Goal: Task Accomplishment & Management: Manage account settings

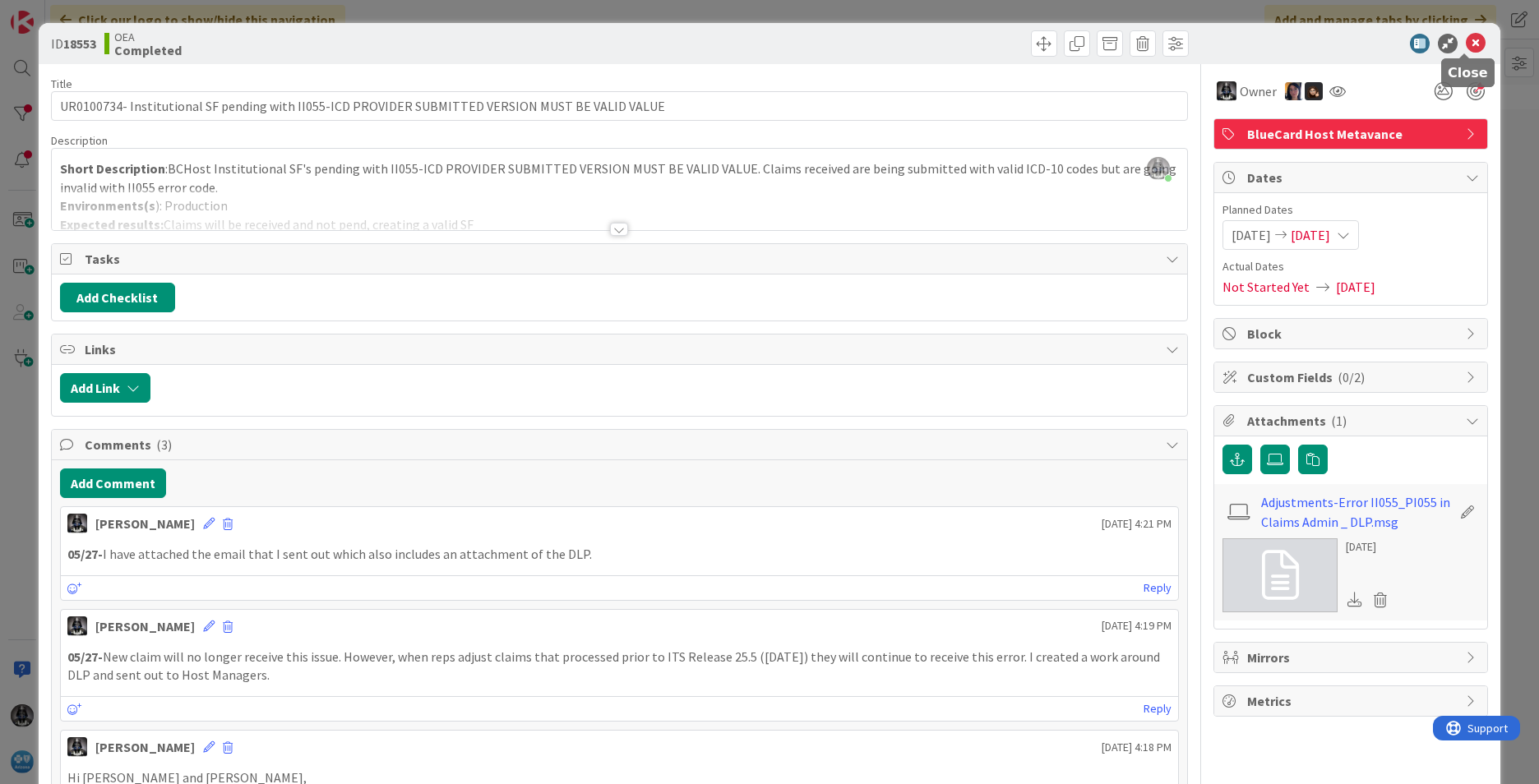
click at [1024, 41] on icon at bounding box center [1476, 44] width 20 height 20
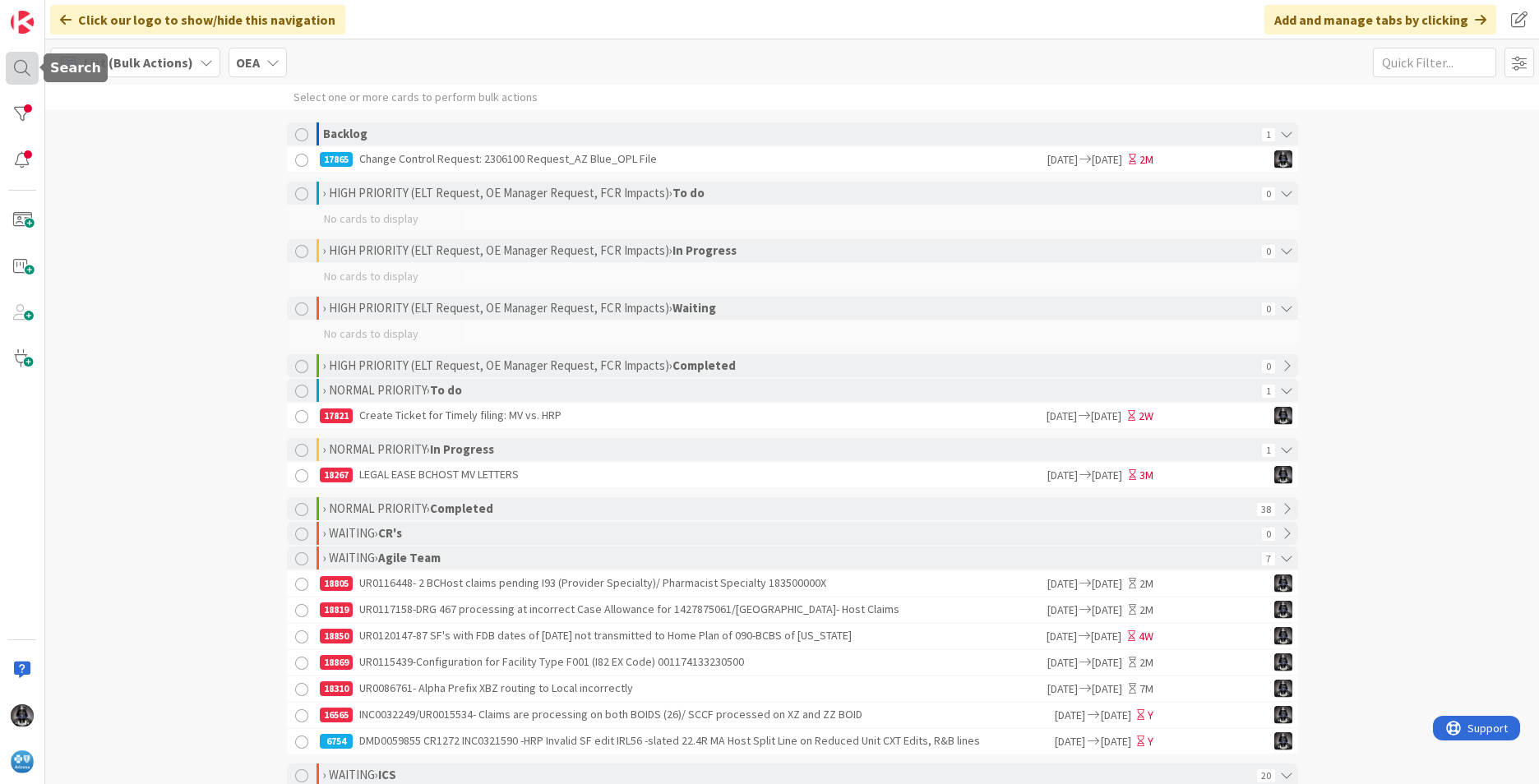
click at [22, 61] on div at bounding box center [22, 68] width 33 height 33
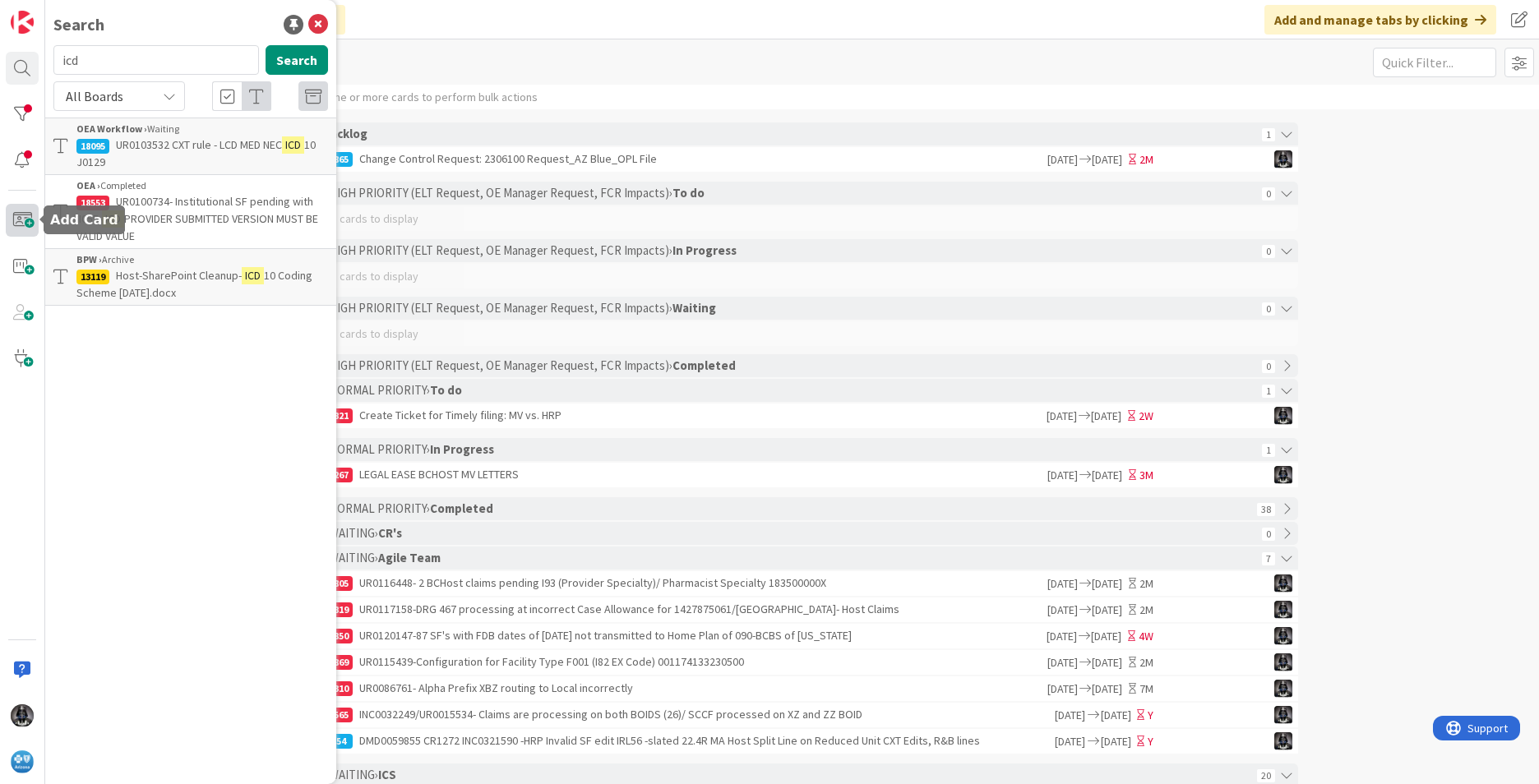
click at [22, 222] on span at bounding box center [22, 221] width 33 height 33
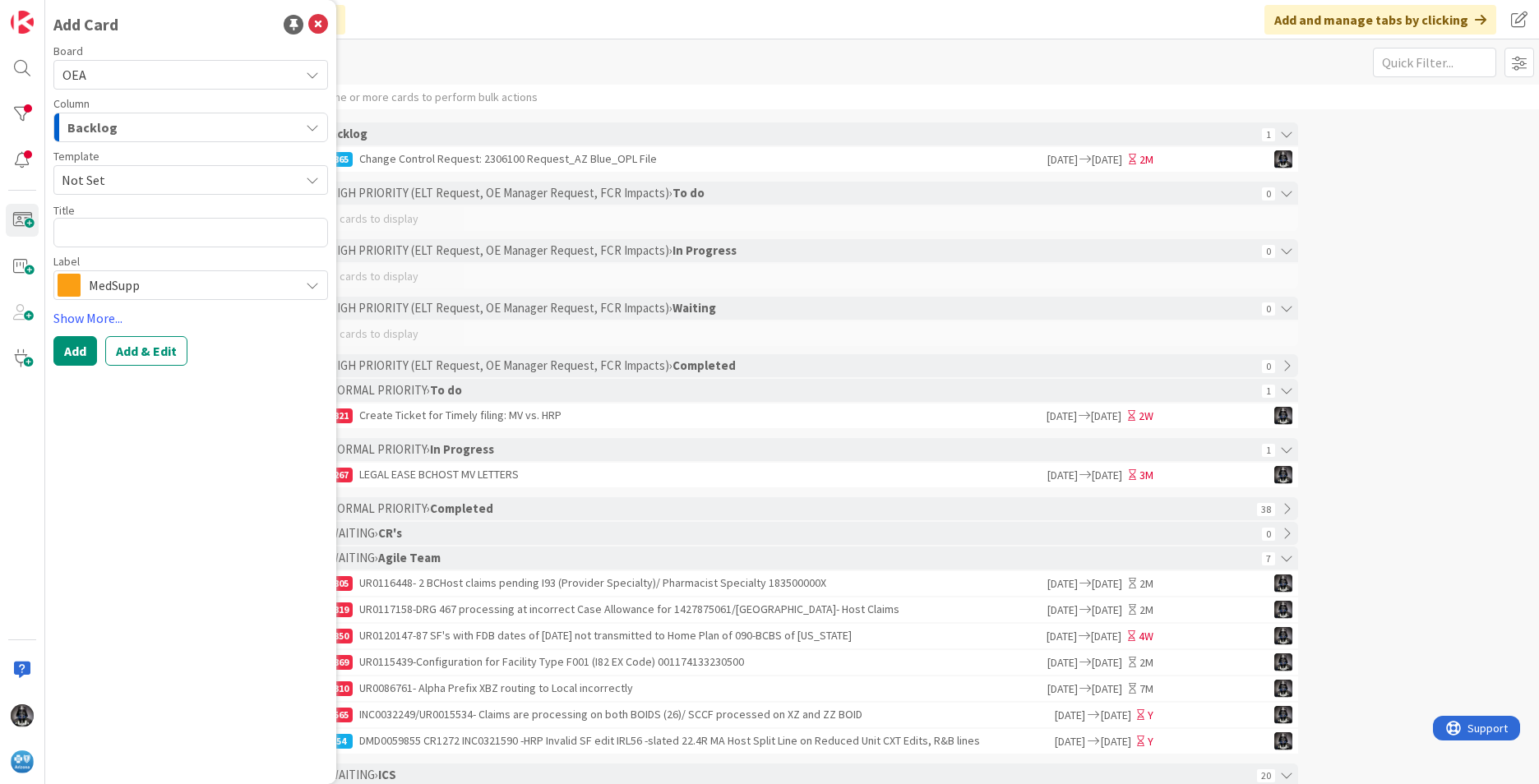
click at [313, 125] on icon "button" at bounding box center [313, 128] width 13 height 13
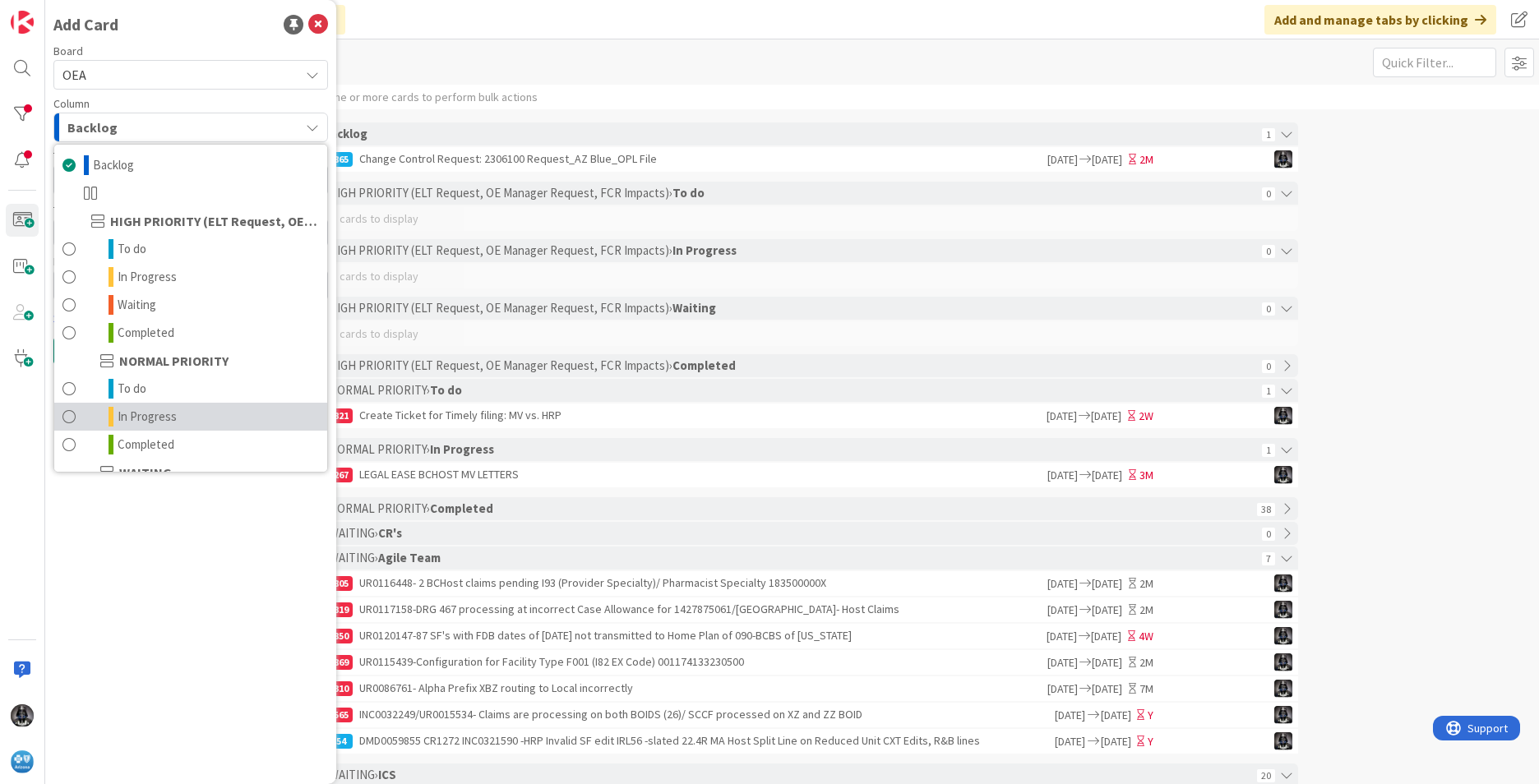
click at [150, 416] on span "In Progress" at bounding box center [147, 416] width 59 height 20
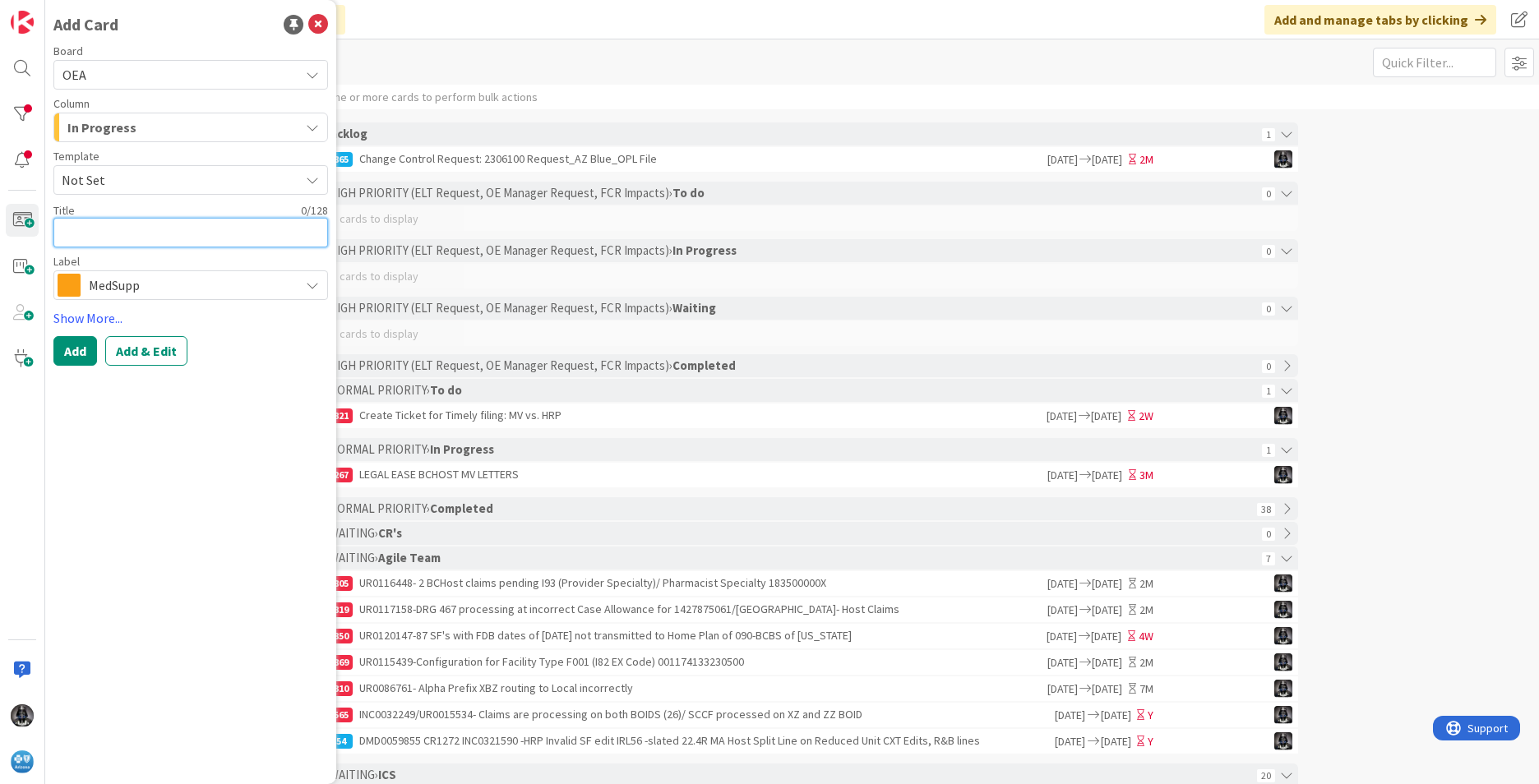
click at [100, 230] on textarea at bounding box center [190, 233] width 275 height 30
paste textarea "REQ0111811"
type textarea "x"
type textarea "REQ0111811"
type textarea "x"
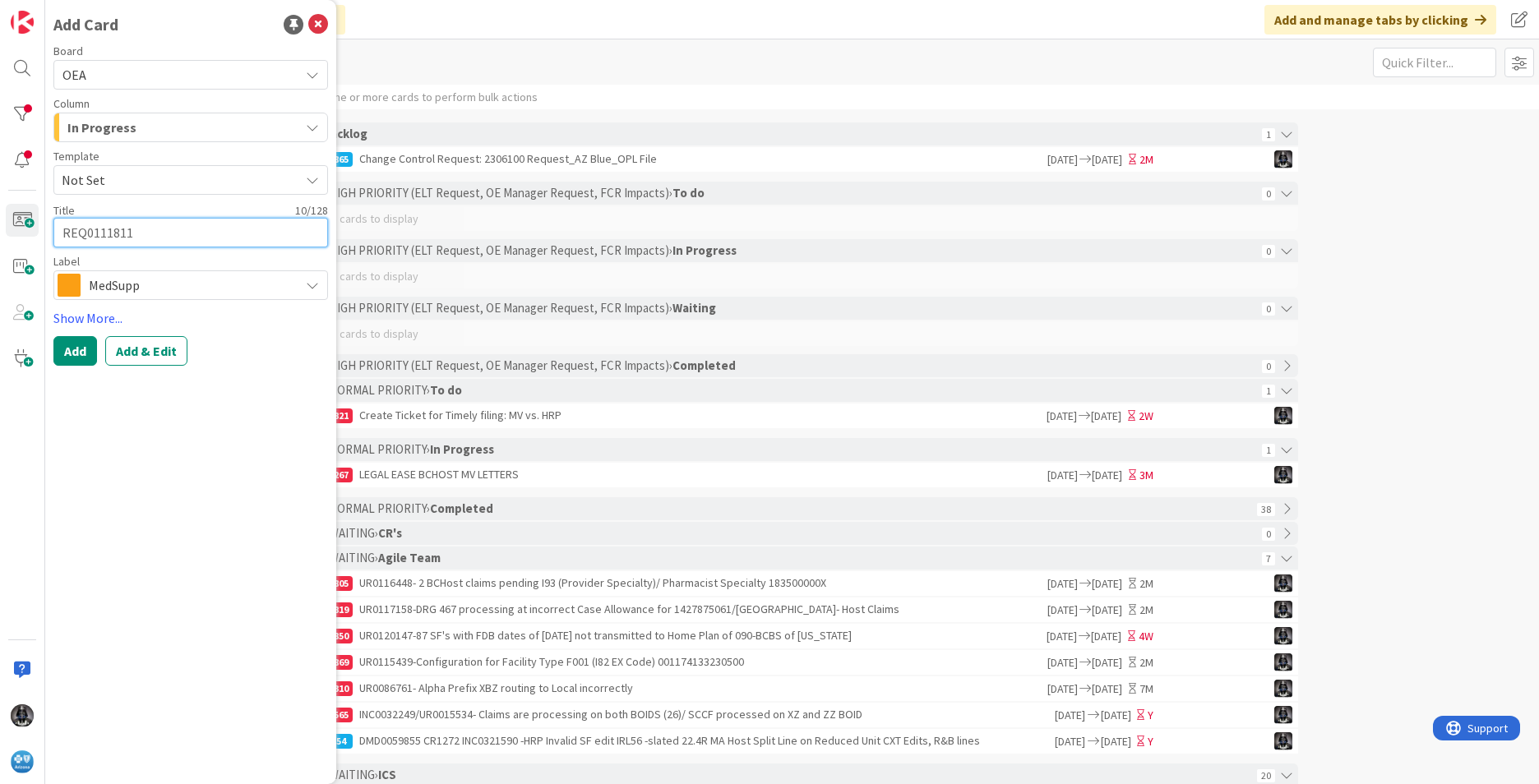
type textarea "REQ0111811-"
type textarea "x"
type textarea "REQ0111811-"
type textarea "x"
type textarea "REQ0111811- D"
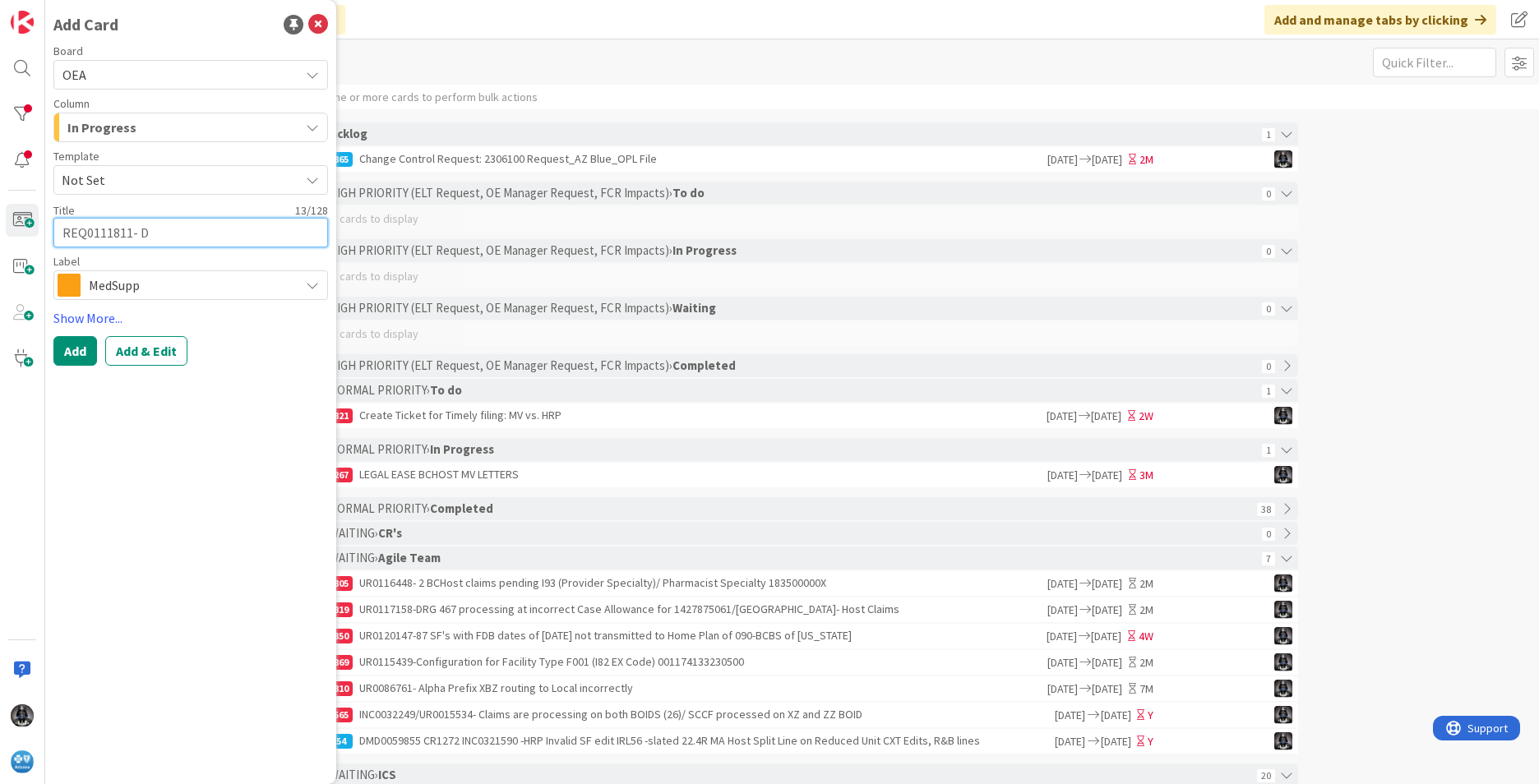
type textarea "x"
type textarea "REQ0111811- DL"
type textarea "x"
type textarea "REQ0111811- DLP"
type textarea "x"
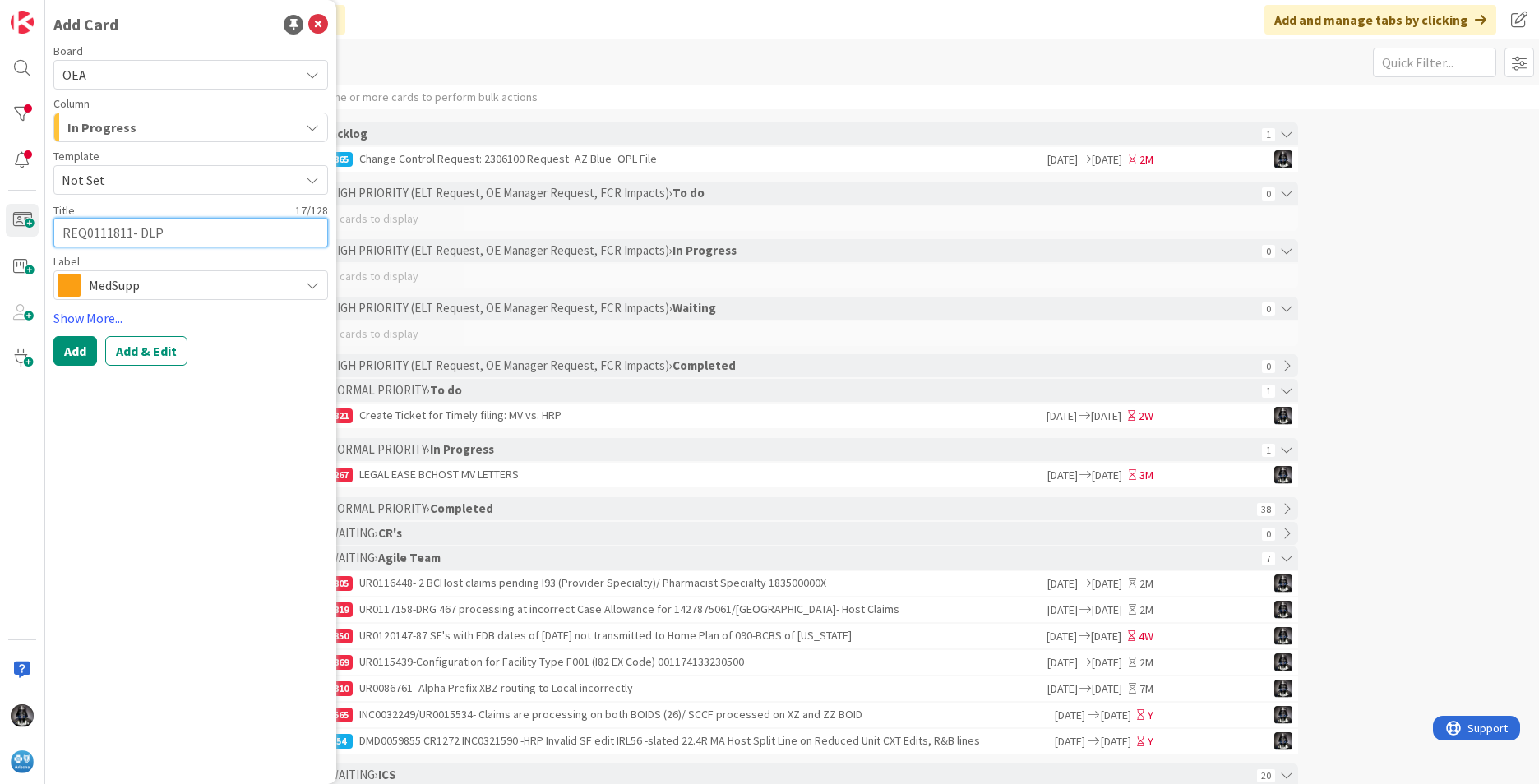
type textarea "REQ0111811- DLP f"
type textarea "x"
type textarea "REQ0111811- DLP fo"
type textarea "x"
type textarea "REQ0111811- DLP for"
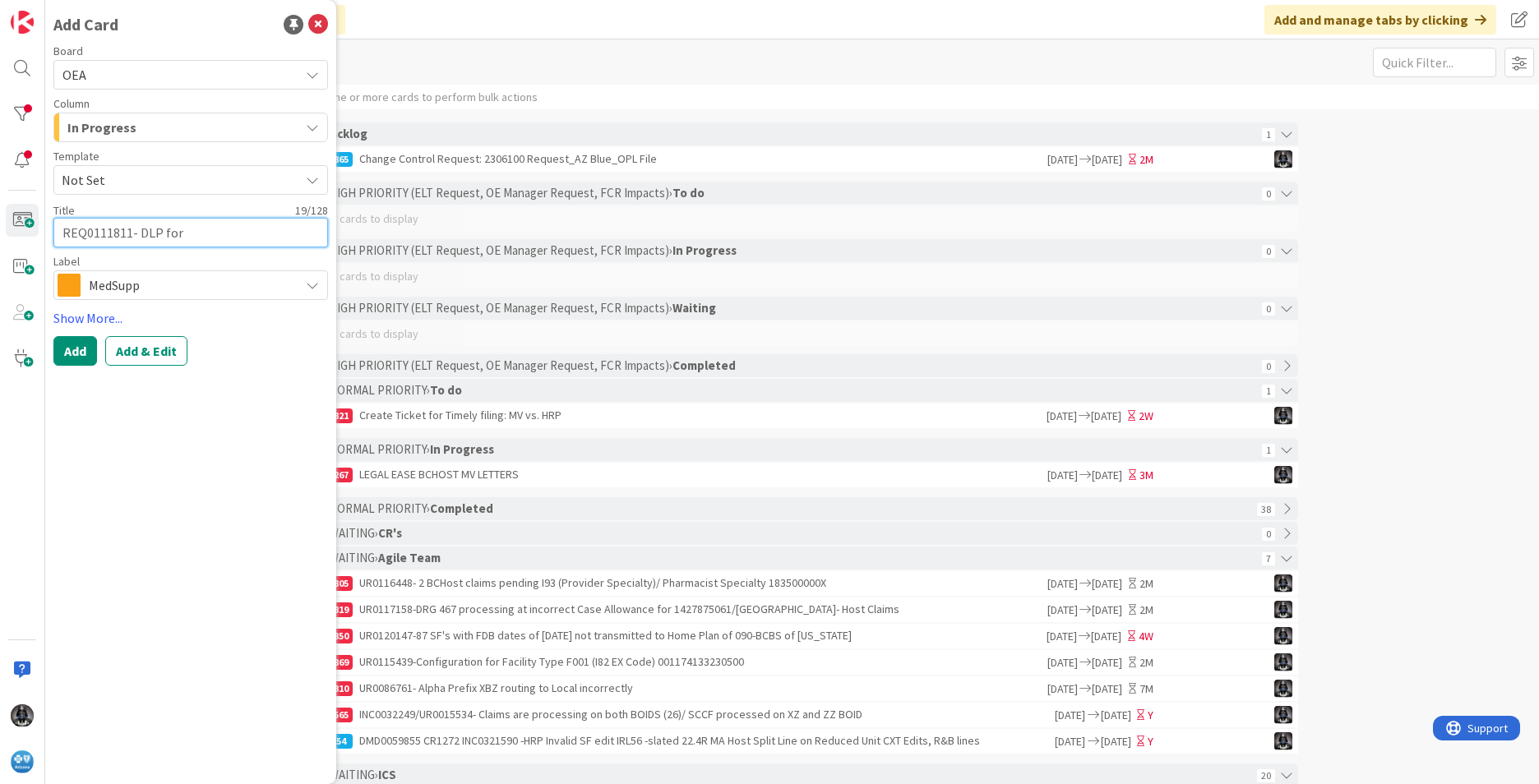
type textarea "x"
type textarea "REQ0111811- DLP for"
type textarea "x"
type textarea "REQ0111811- DLP for M"
type textarea "x"
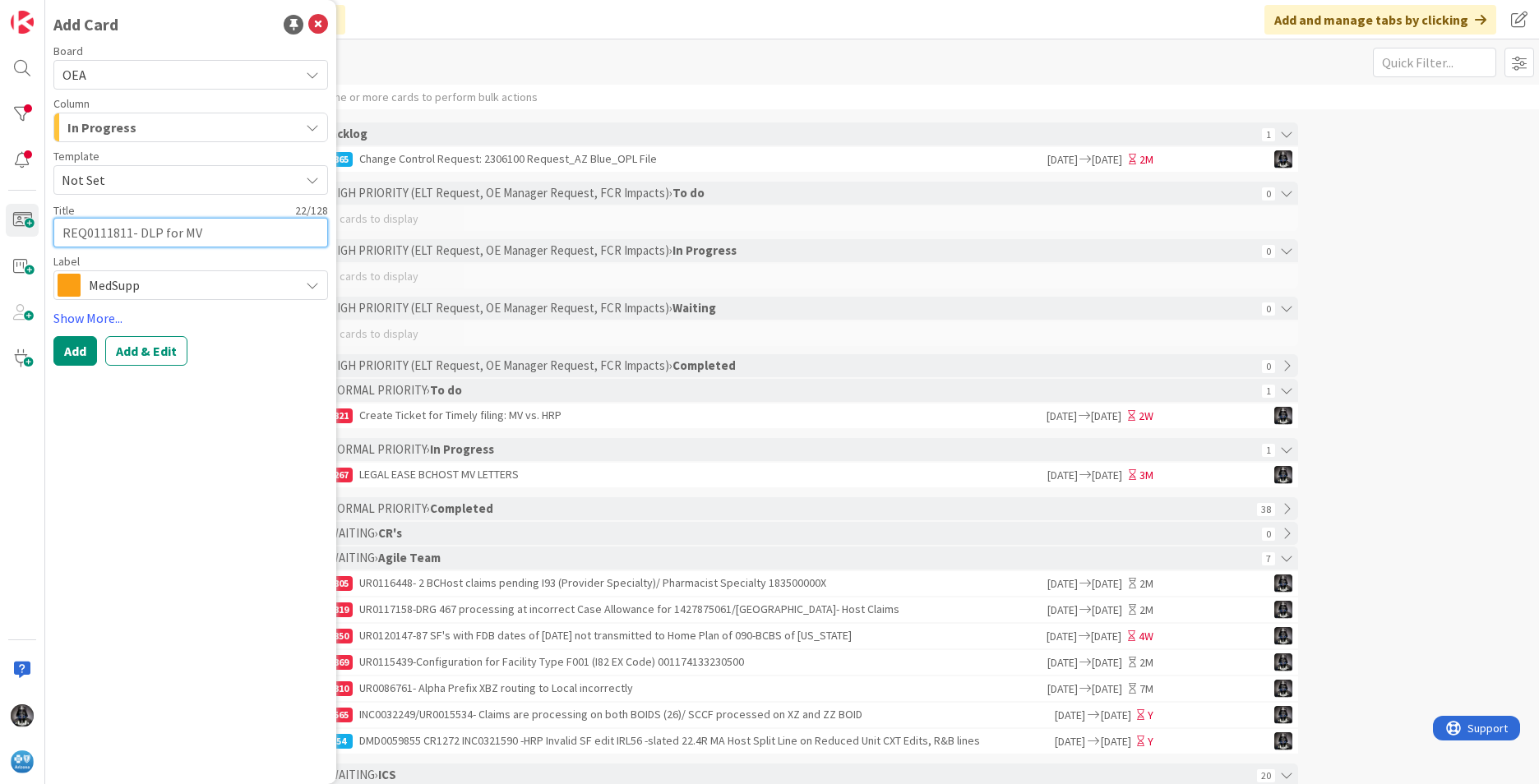
type textarea "REQ0111811- DLP for MV"
type textarea "x"
type textarea "REQ0111811- DLP for MV E"
type textarea "x"
type textarea "REQ0111811- DLP for MV Edi"
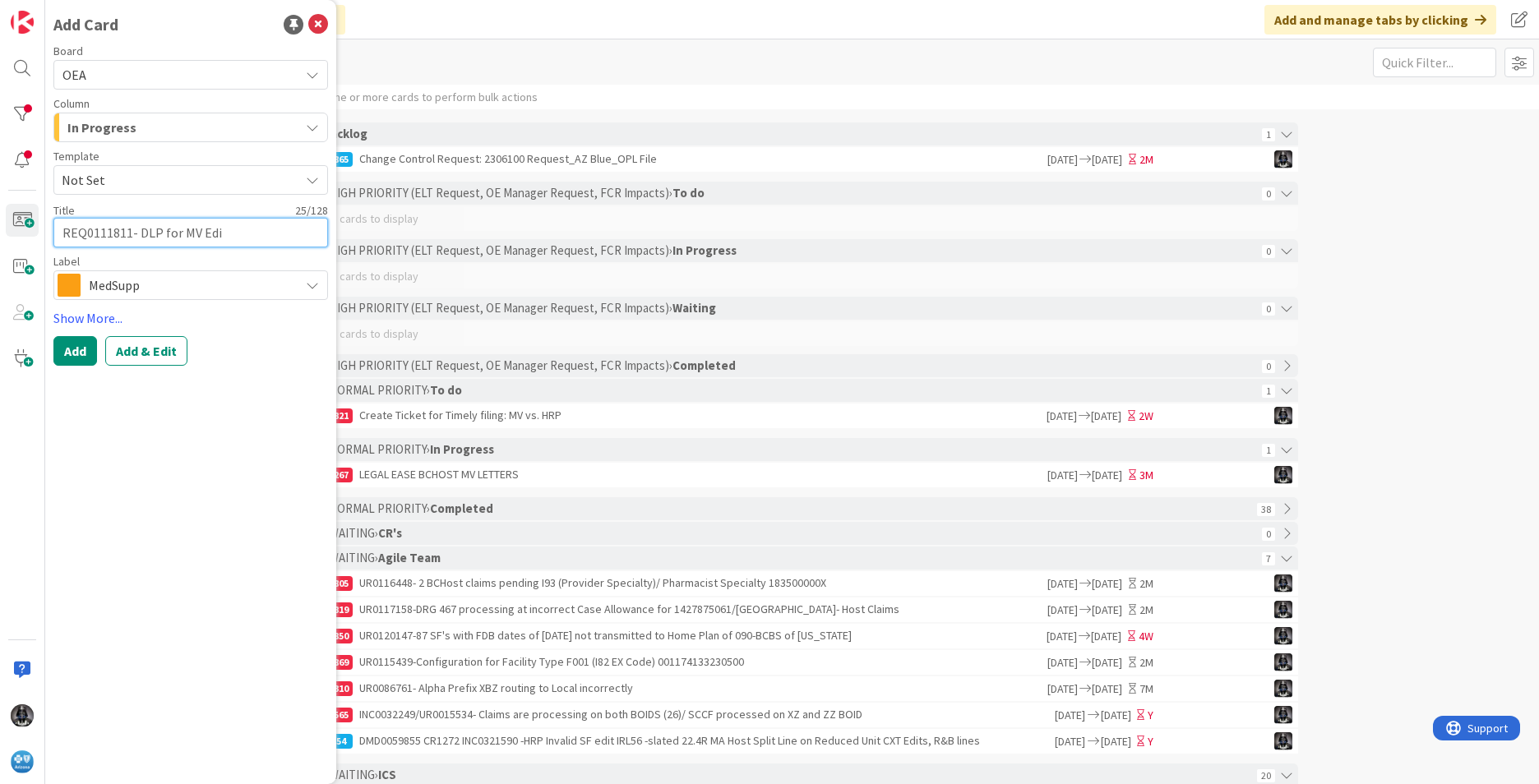
type textarea "x"
type textarea "REQ0111811- DLP for MV Edit"
type textarea "x"
type textarea "REQ0111811- DLP for MV Edit"
type textarea "x"
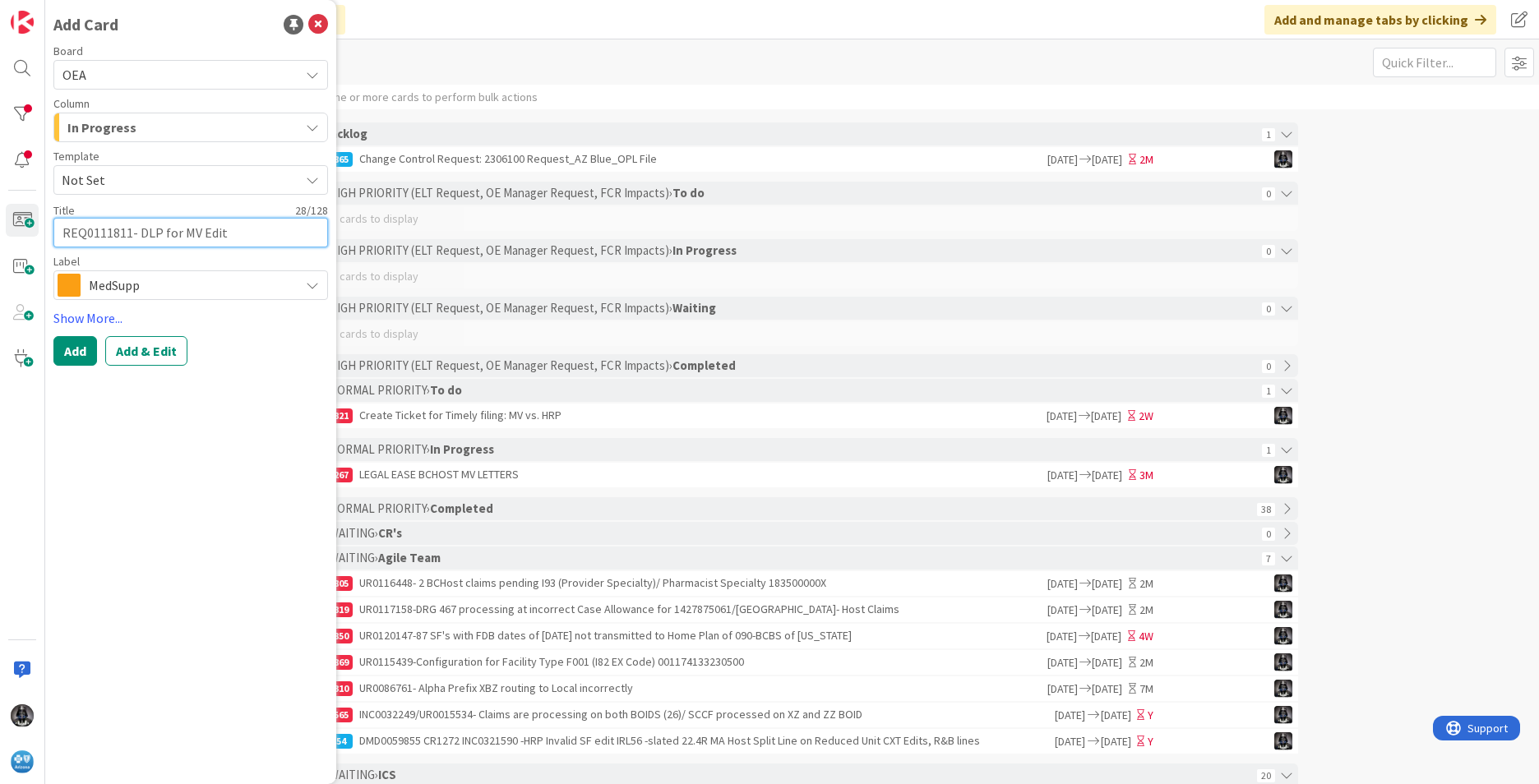
type textarea "REQ0111811- DLP for MV Edit F"
type textarea "x"
type textarea "REQ0111811- DLP for MV Edit FS"
type textarea "x"
type textarea "REQ0111811- DLP for MV Edit FS3"
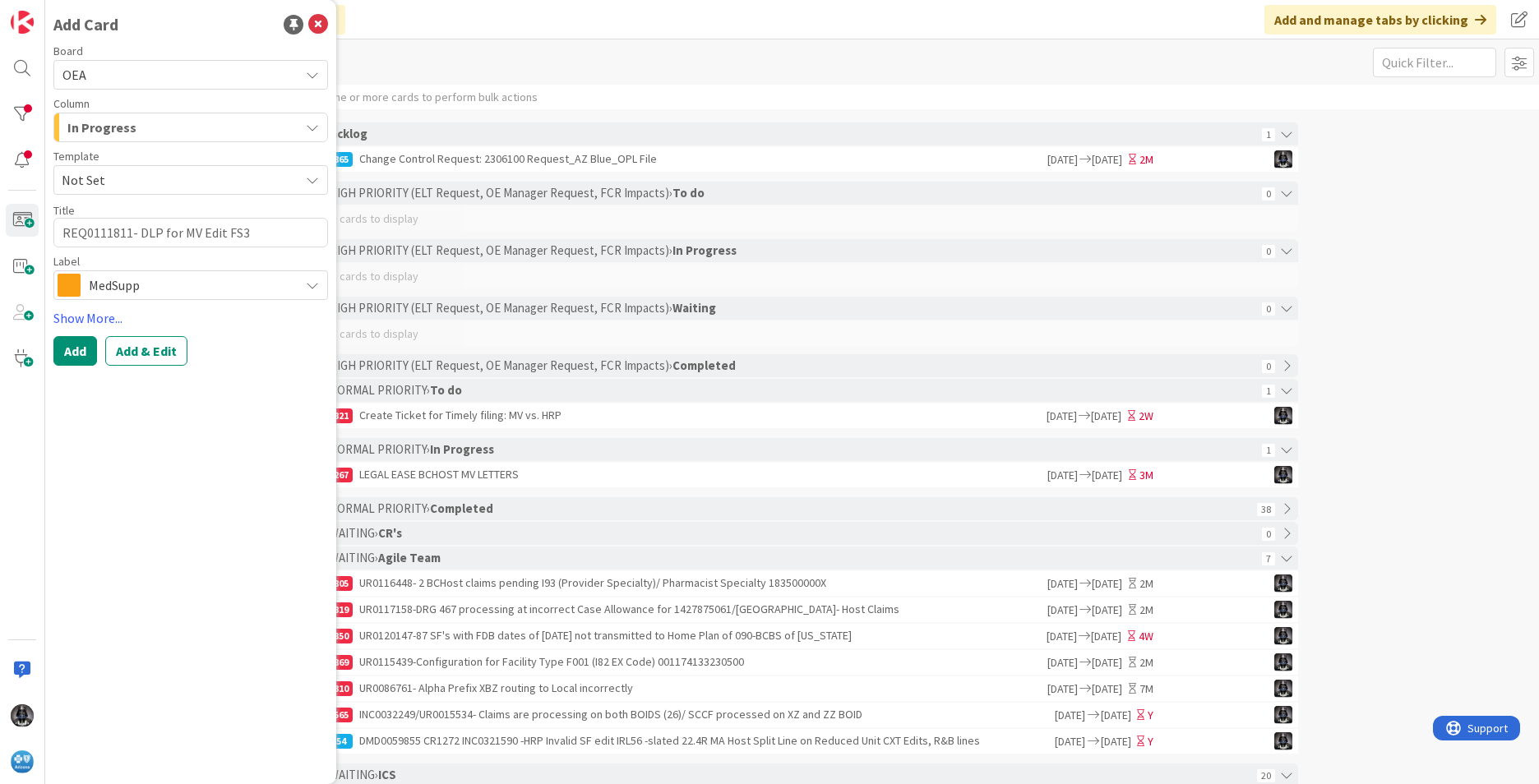
click at [321, 284] on div "MedSupp" at bounding box center [190, 285] width 275 height 30
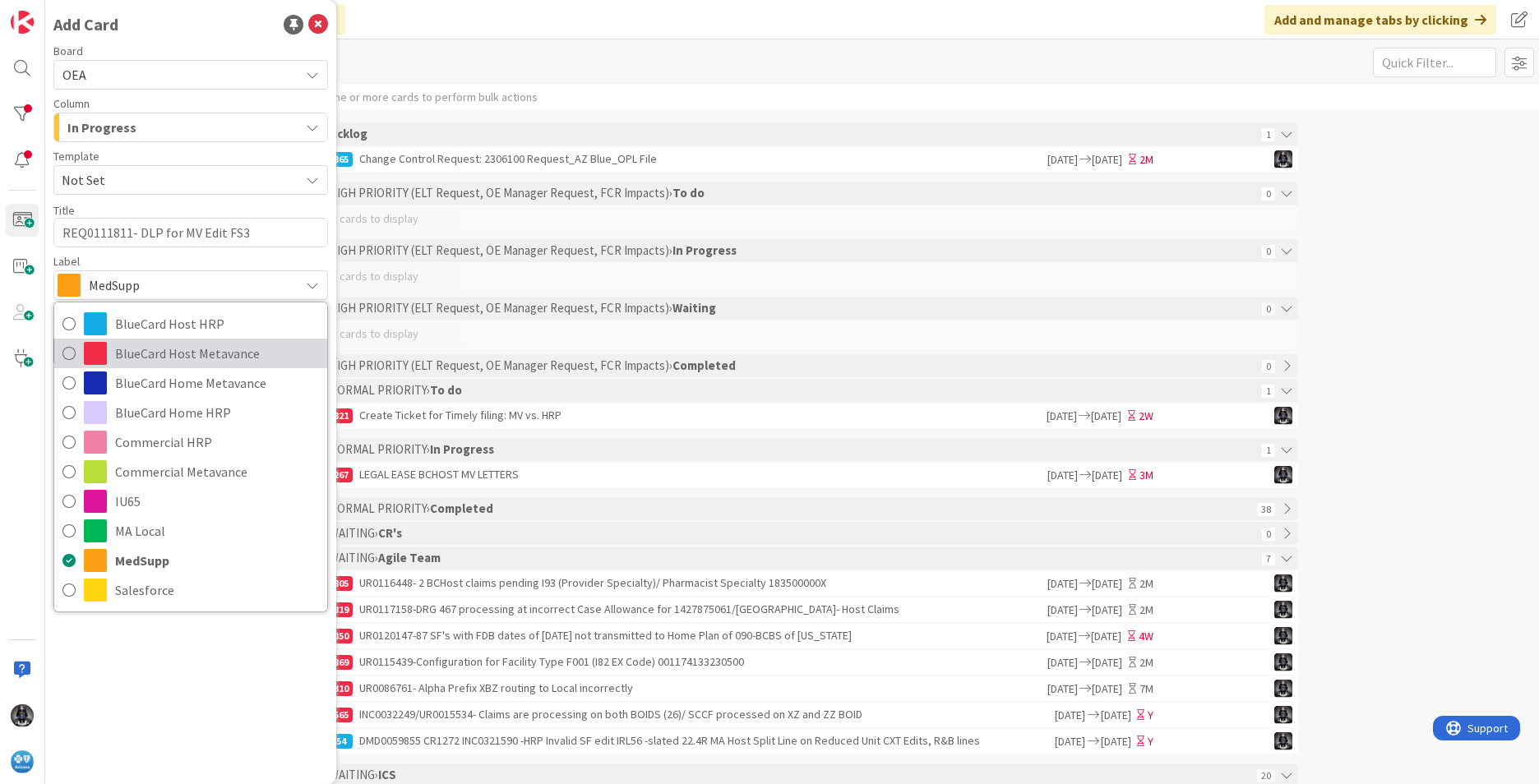
click at [207, 354] on span "BlueCard Host Metavance" at bounding box center [217, 353] width 204 height 25
type textarea "x"
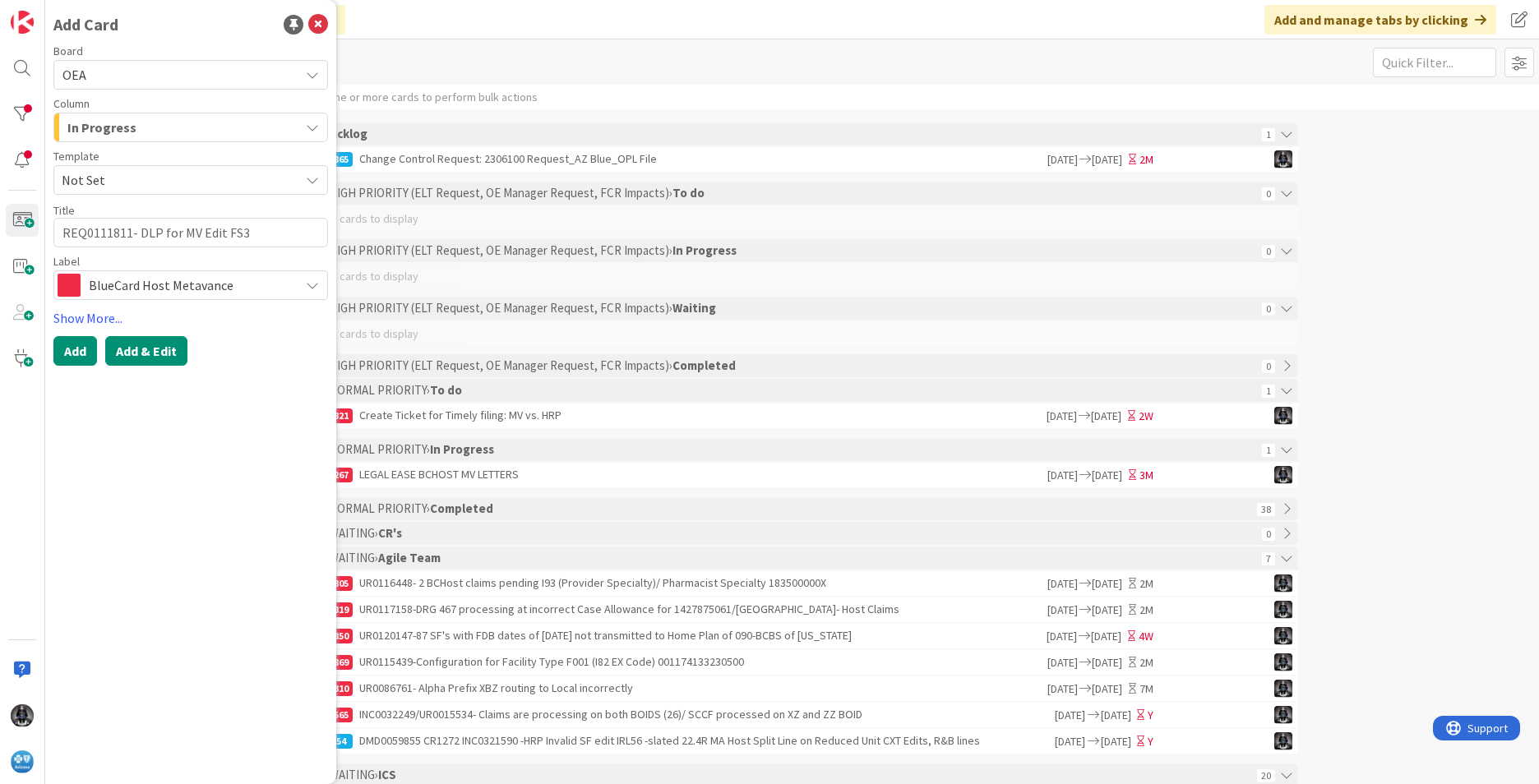
click at [137, 348] on button "Add & Edit" at bounding box center [146, 351] width 82 height 30
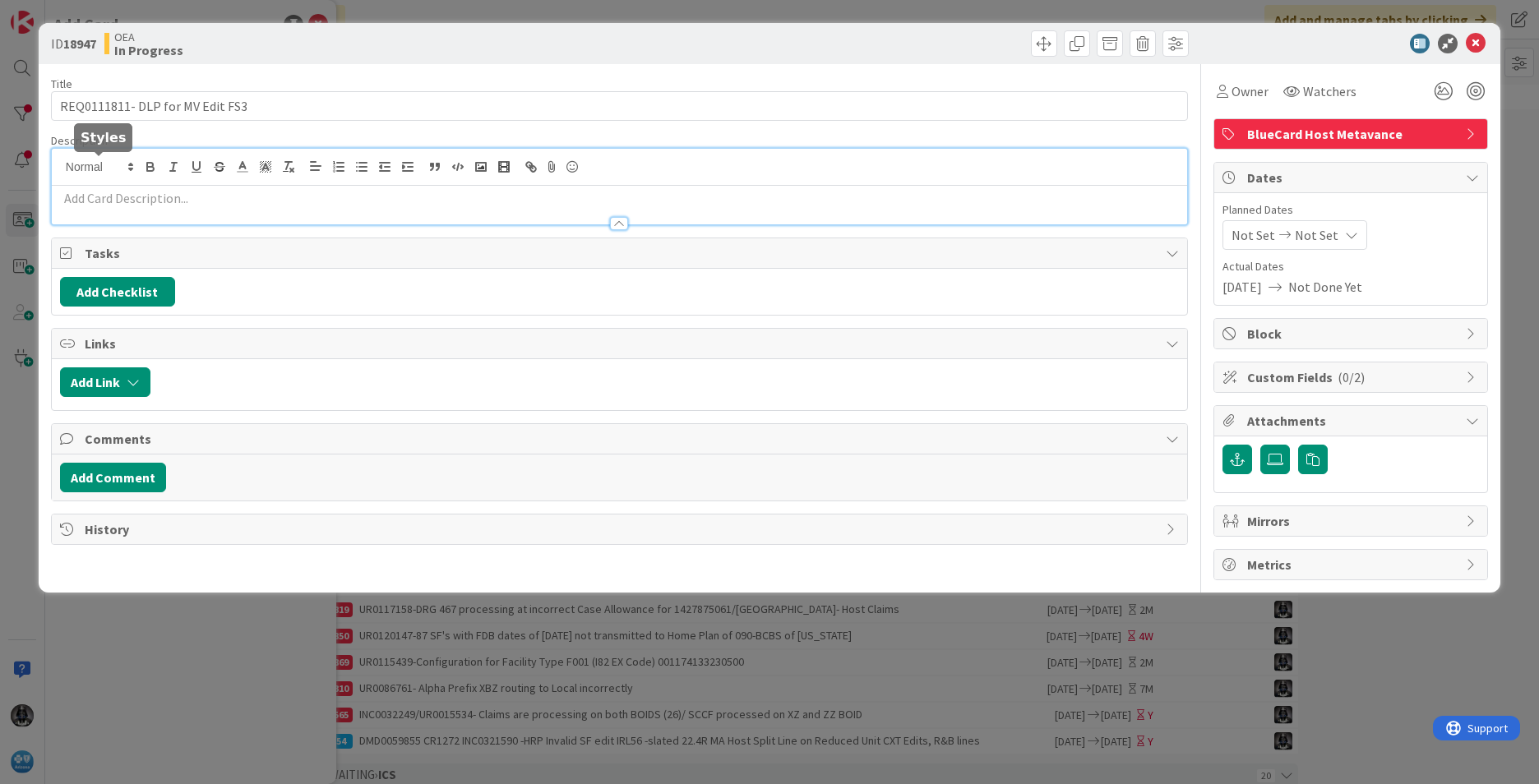
click at [93, 161] on div at bounding box center [619, 186] width 1135 height 75
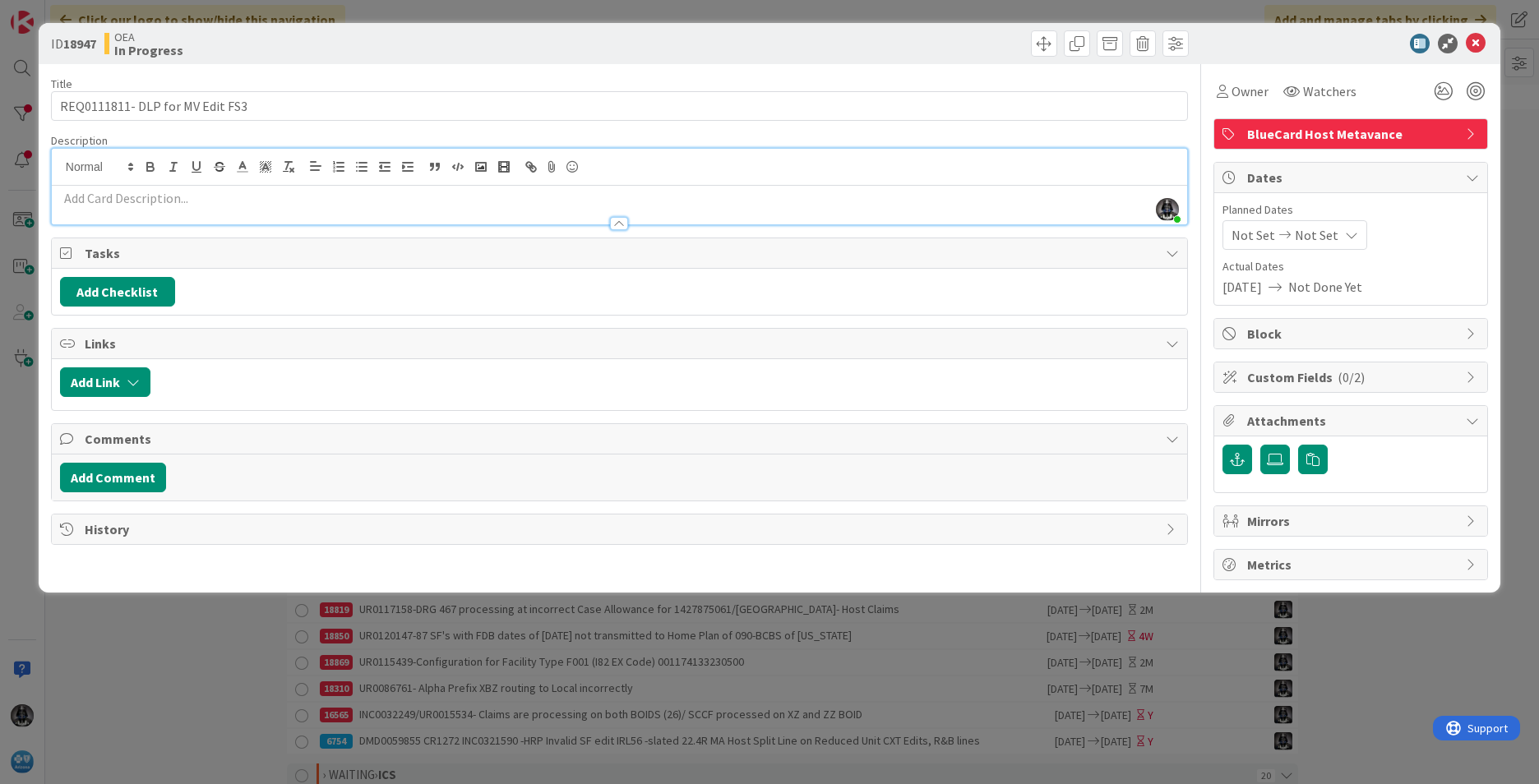
click at [75, 196] on p at bounding box center [619, 198] width 1119 height 19
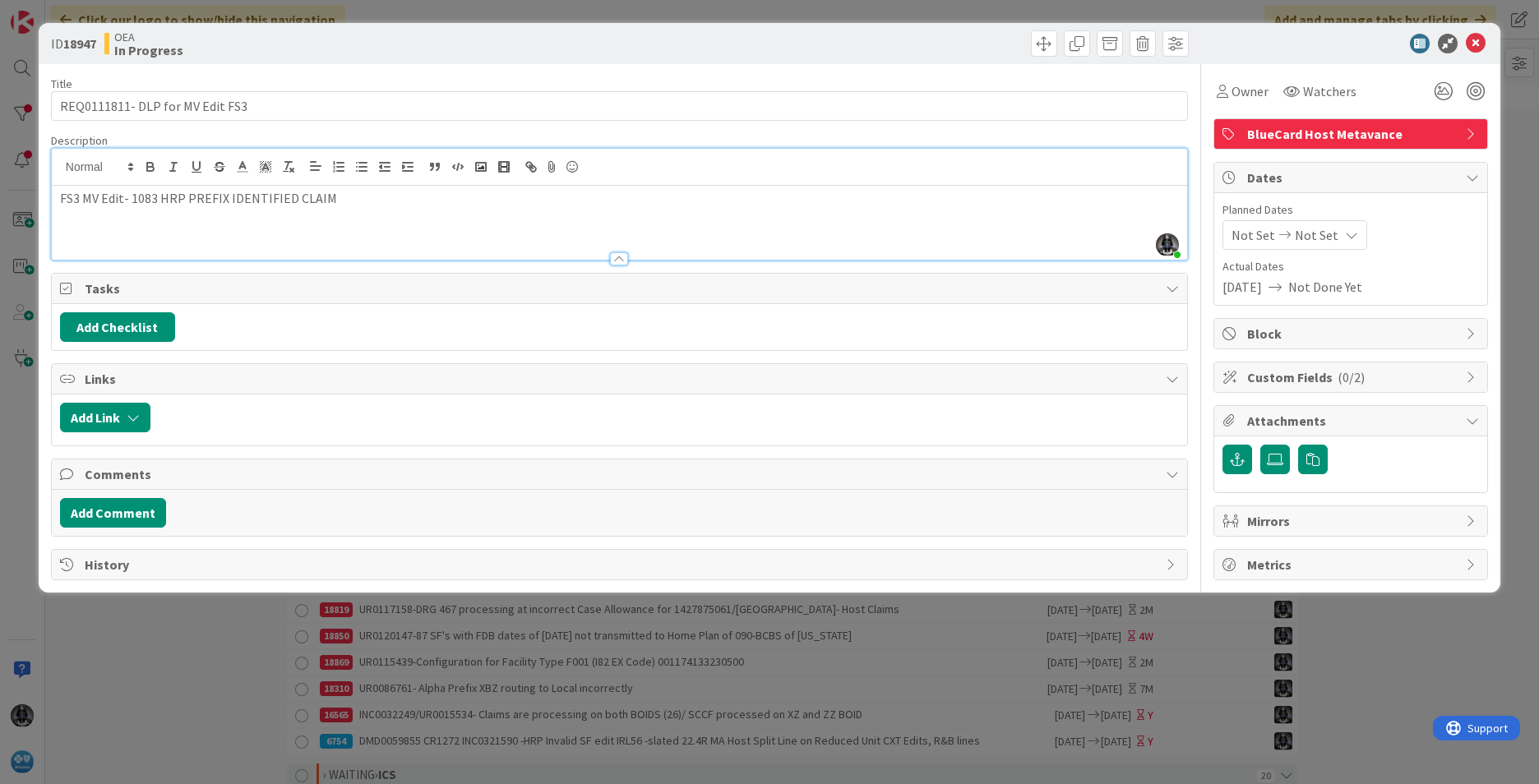
click at [91, 227] on div "FS3 MV Edit- 1083 HRP PREFIX IDENTIFIED CLAIM" at bounding box center [619, 222] width 1135 height 74
click at [344, 200] on p "FS3 MV Edit- 1083 HRP PREFIX IDENTIFIED CLAIM" at bounding box center [619, 198] width 1119 height 19
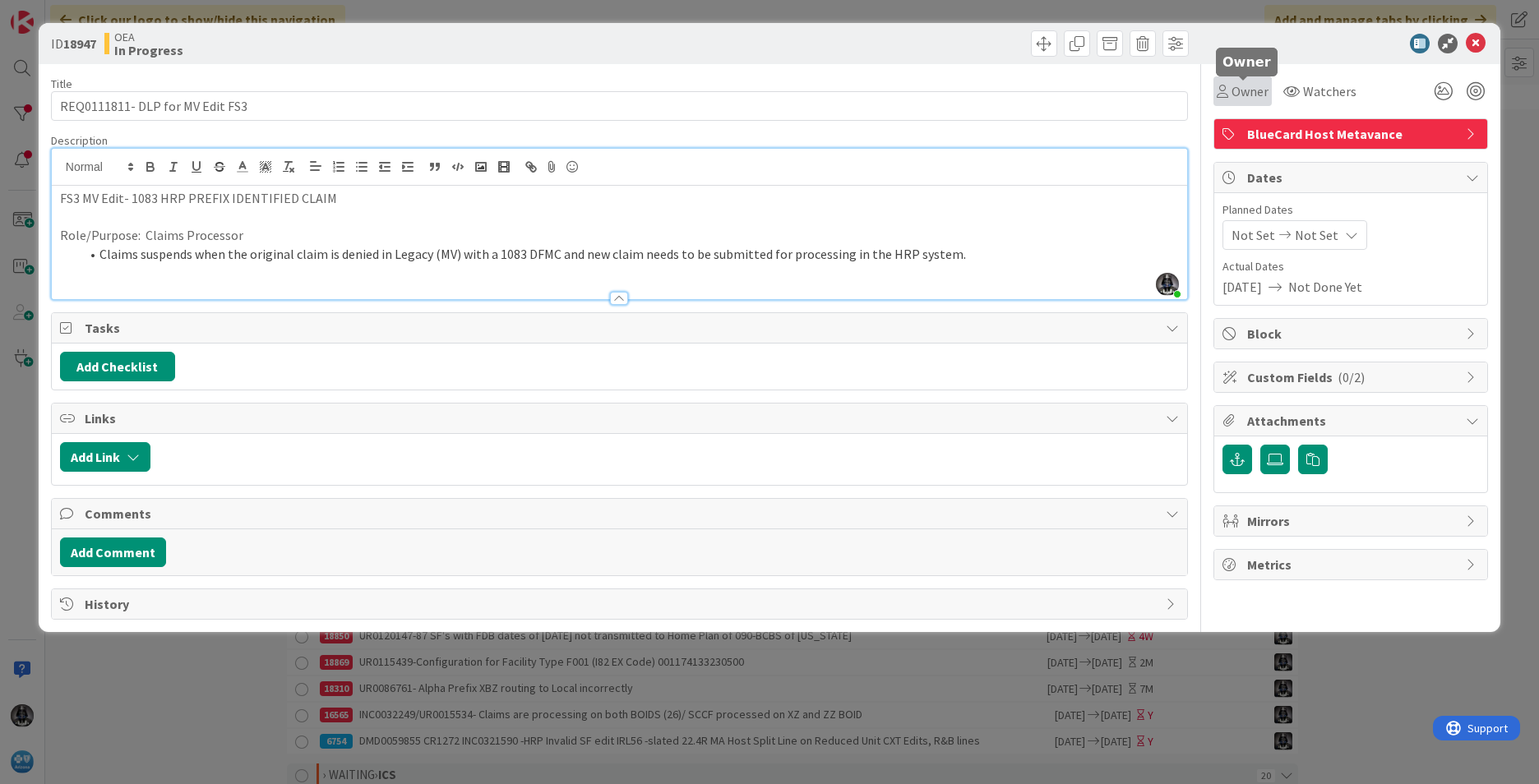
click at [1024, 87] on span "Owner" at bounding box center [1249, 91] width 37 height 20
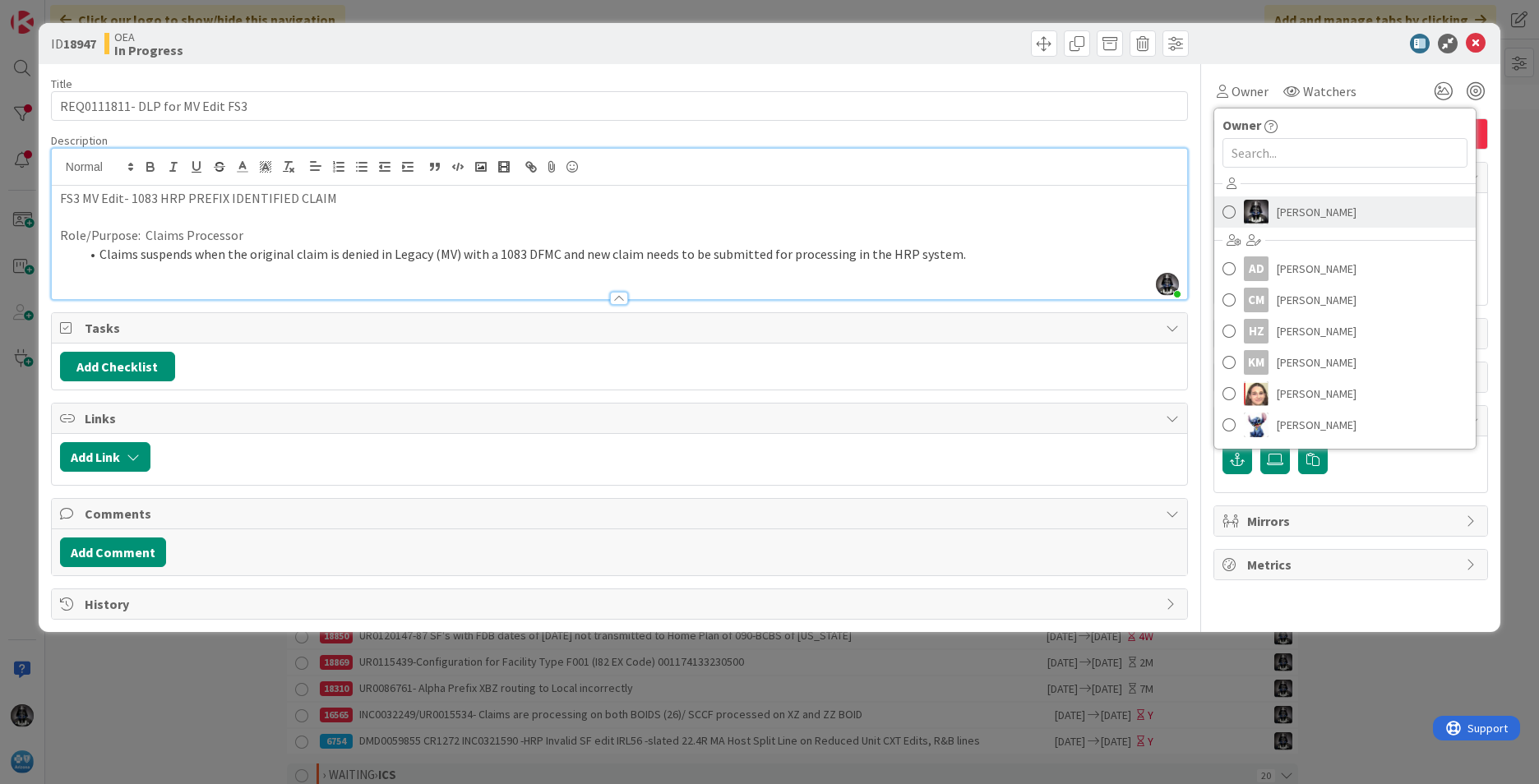
click at [1024, 212] on span "[PERSON_NAME]" at bounding box center [1317, 212] width 80 height 25
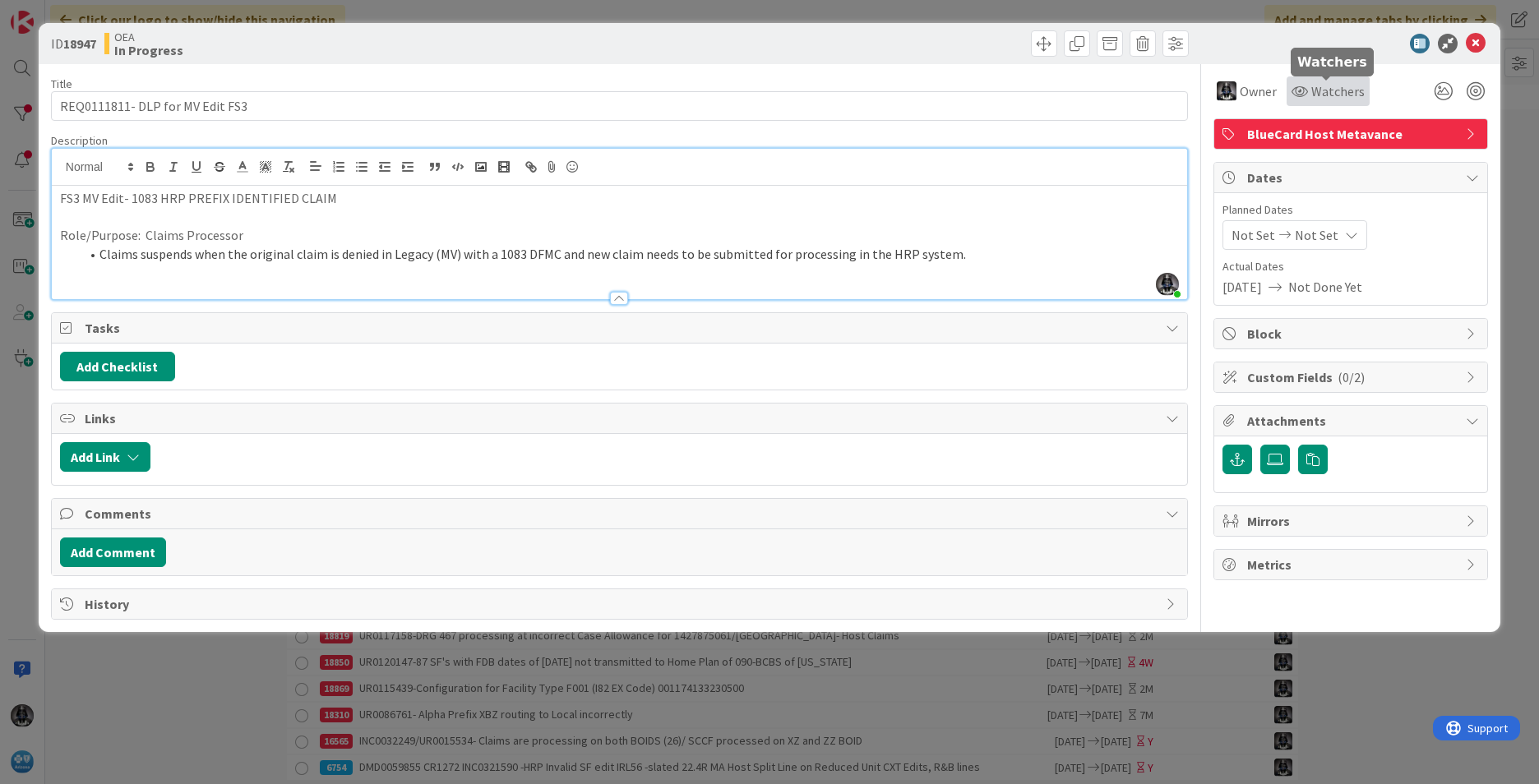
click at [1024, 89] on span "Watchers" at bounding box center [1337, 91] width 53 height 20
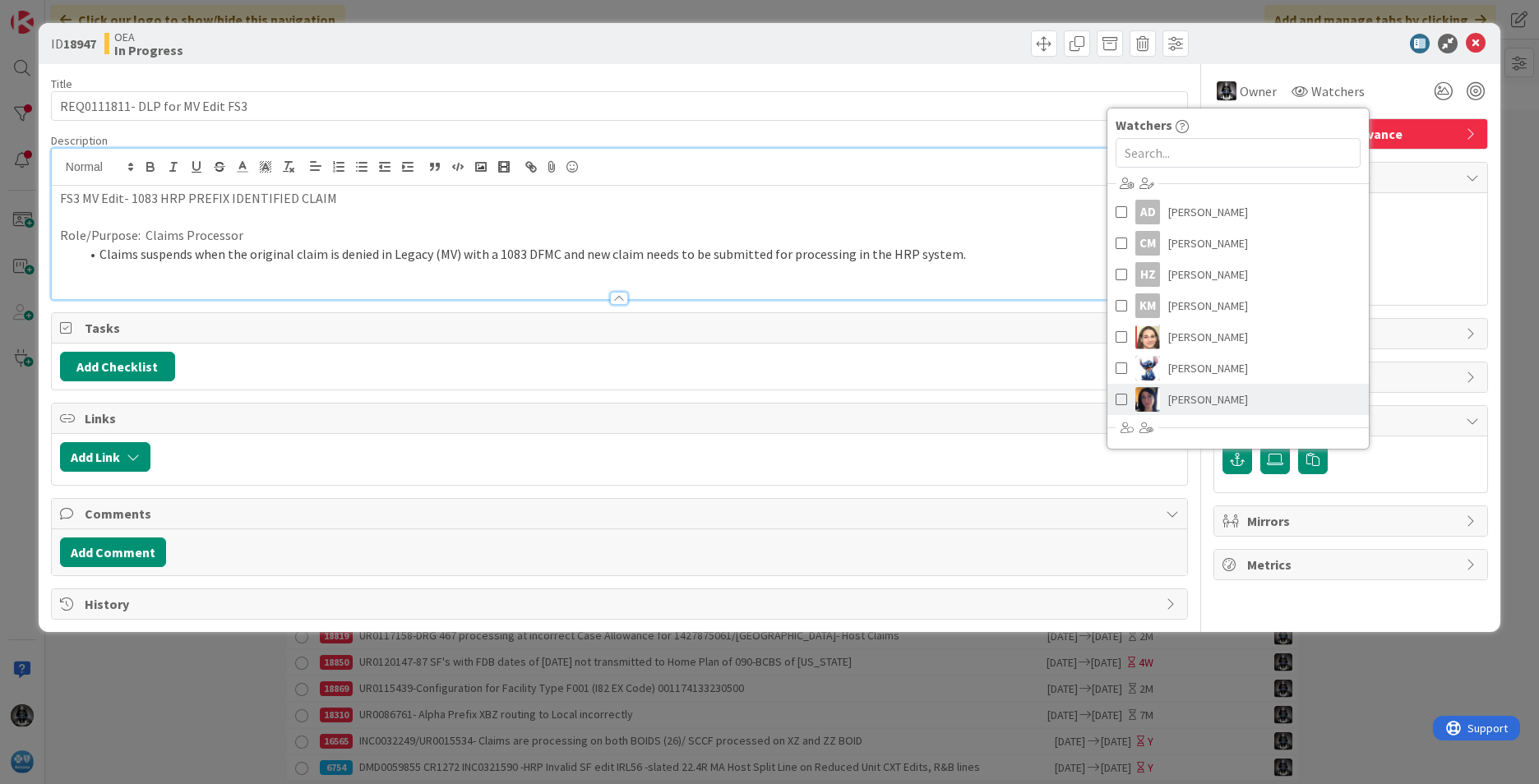
click at [1024, 395] on span "[PERSON_NAME]" at bounding box center [1208, 400] width 80 height 25
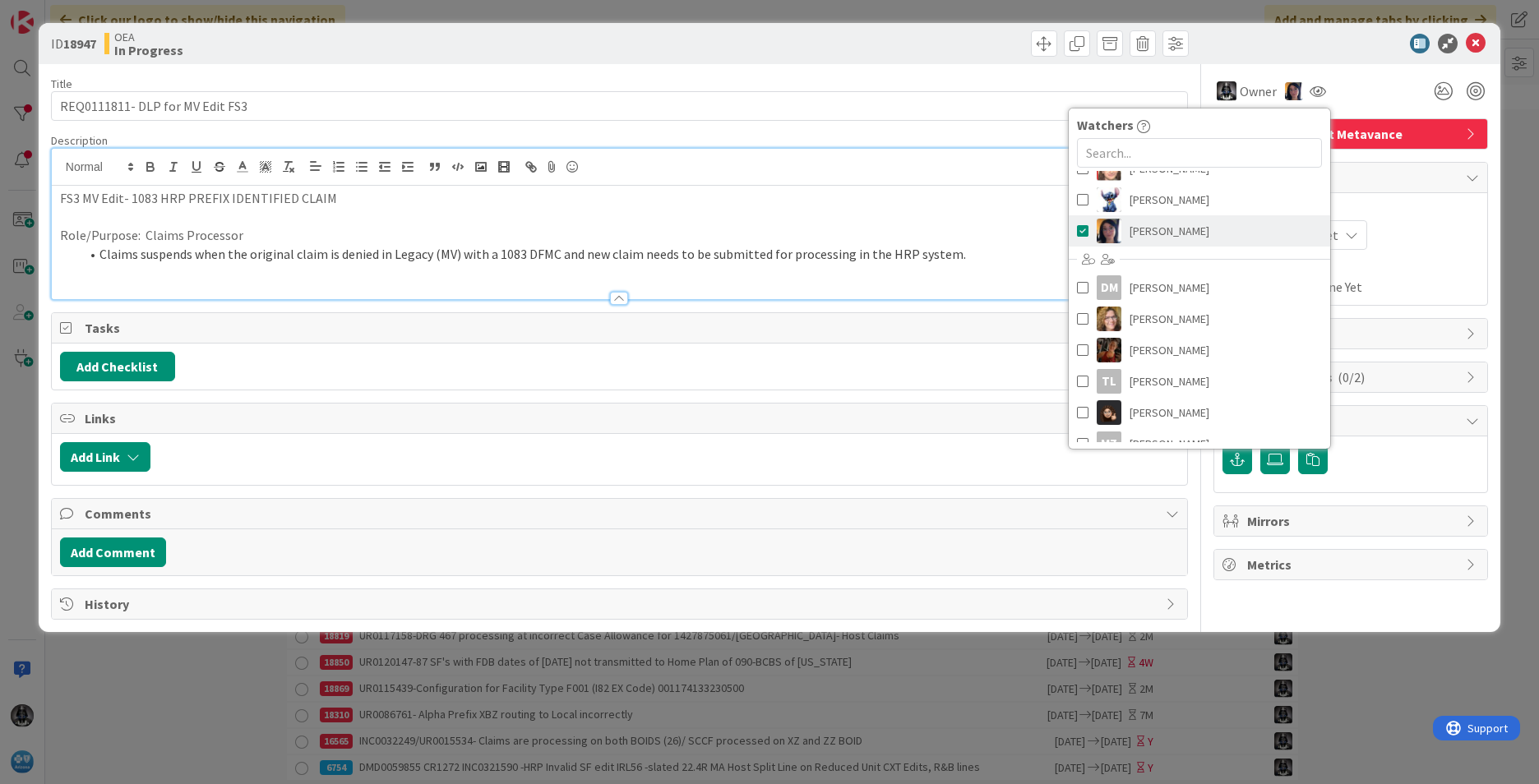
scroll to position [186, 0]
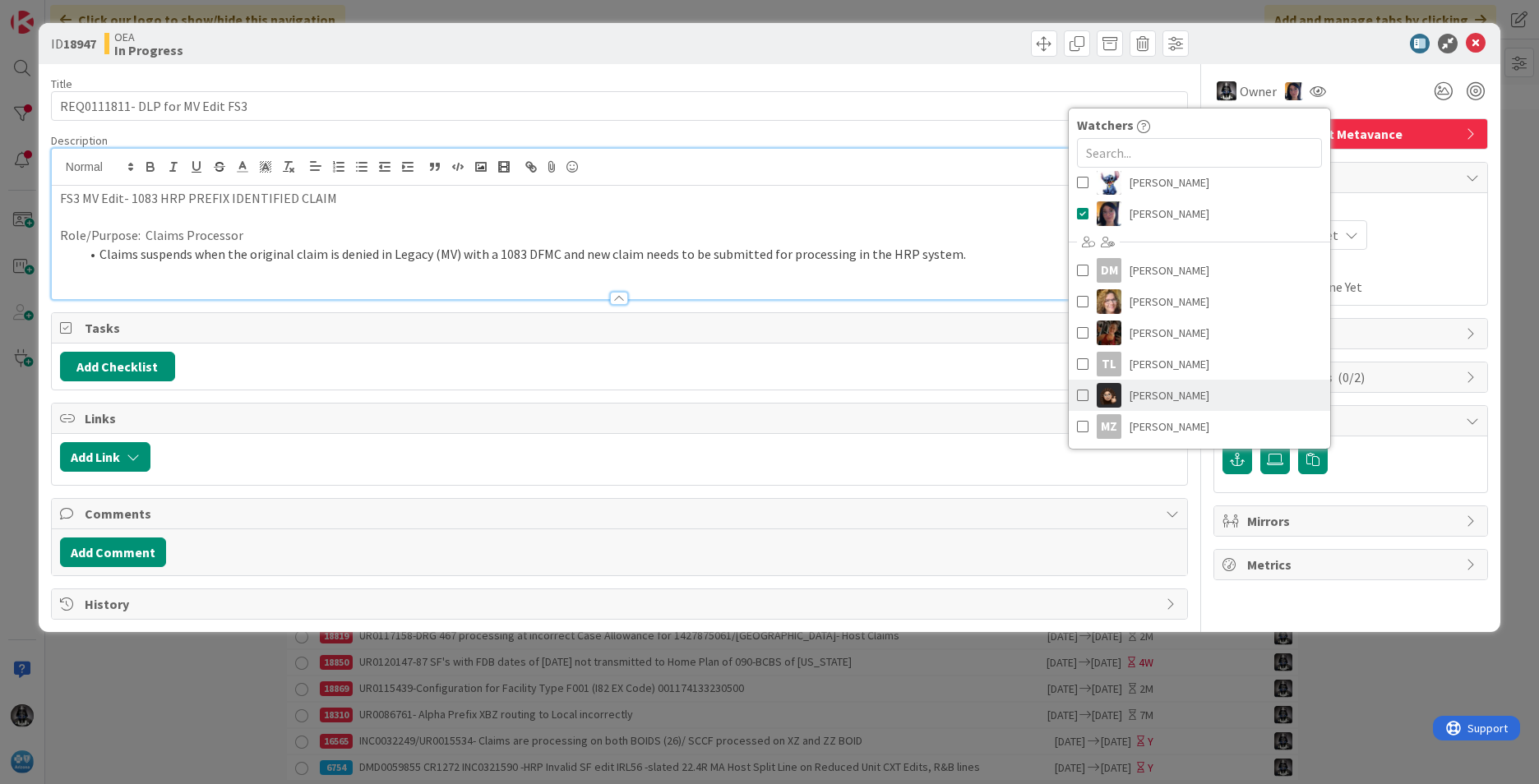
click at [1024, 393] on span "[PERSON_NAME]" at bounding box center [1169, 396] width 80 height 25
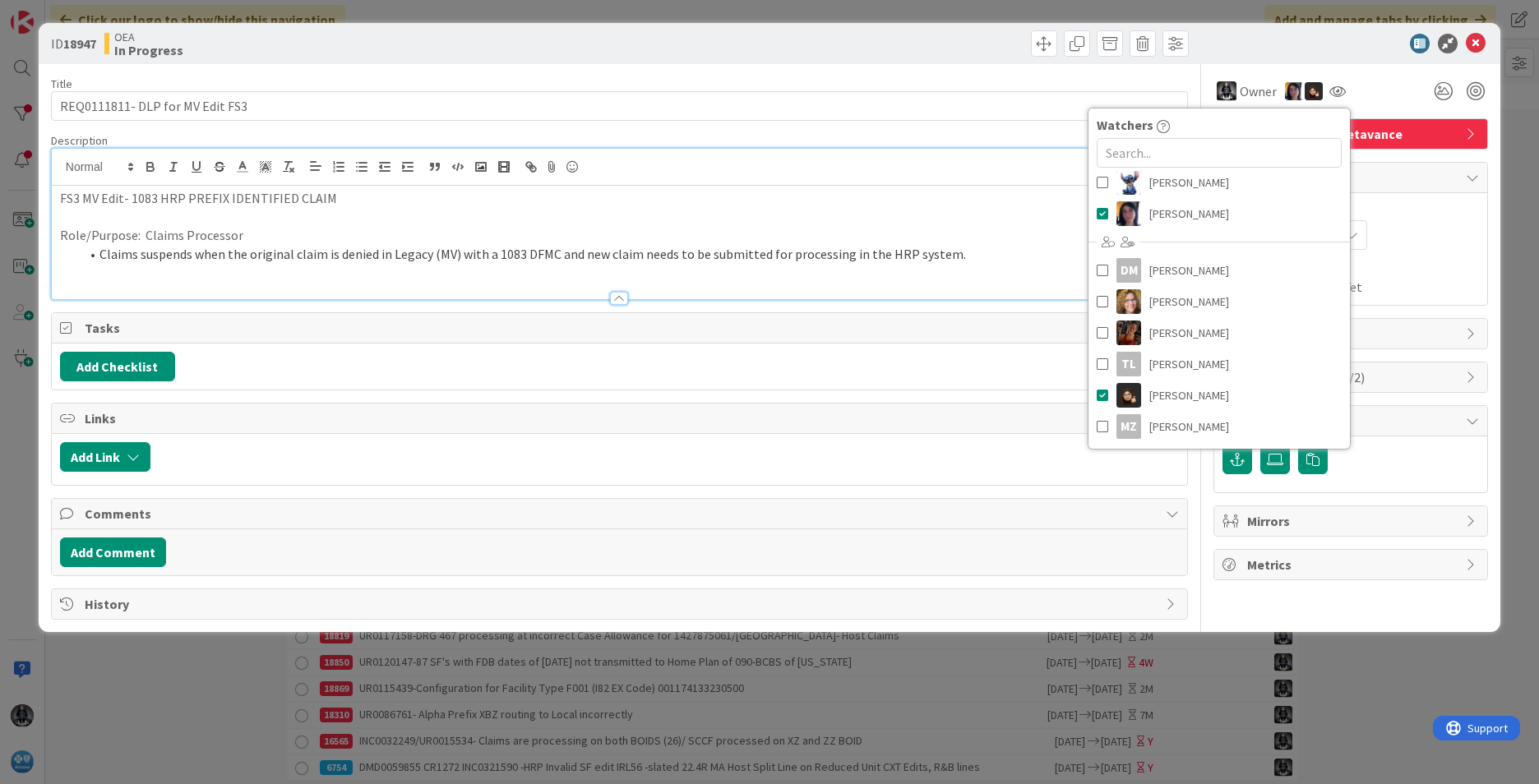
click at [1024, 207] on span "Planned Dates" at bounding box center [1350, 210] width 256 height 17
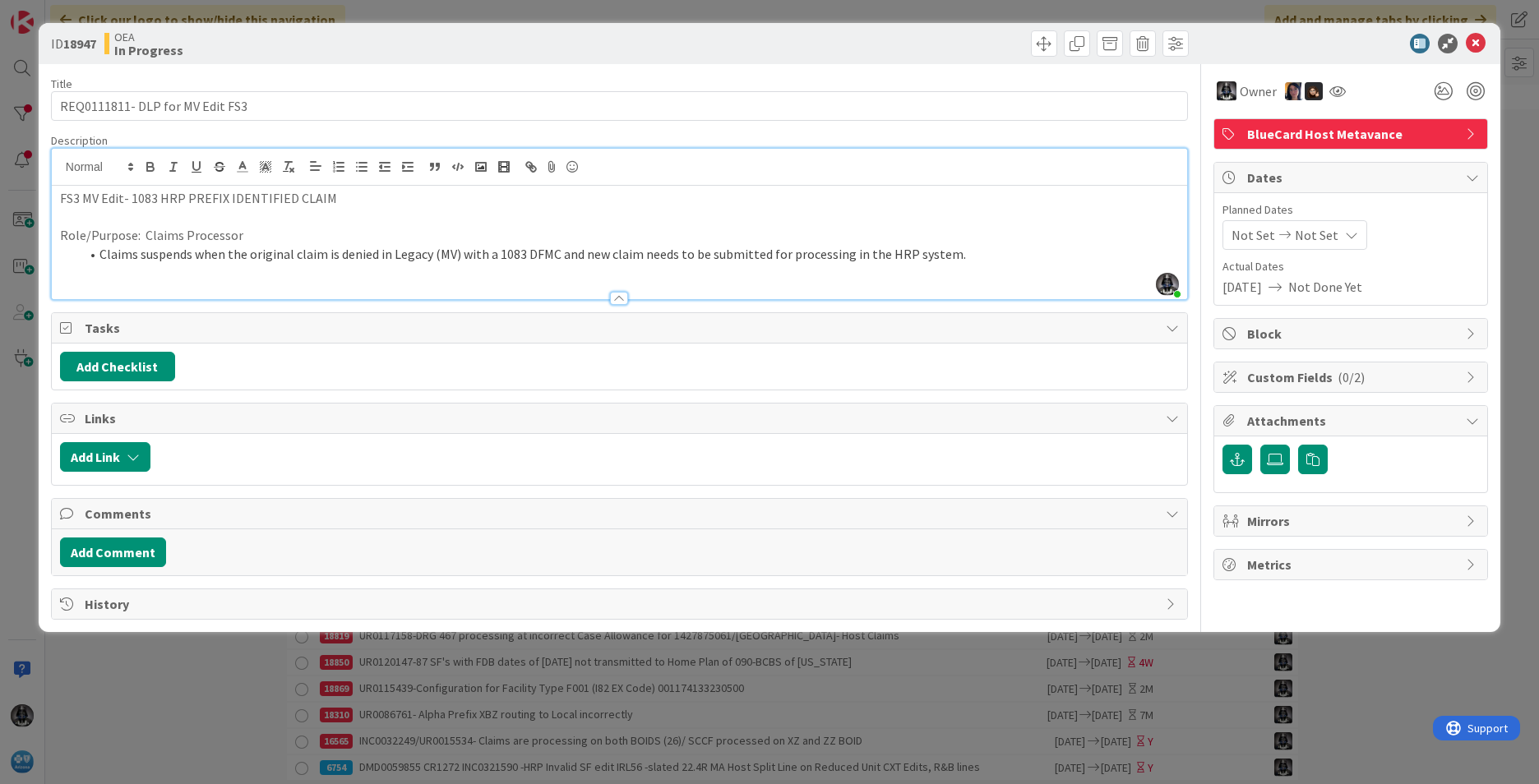
click at [1024, 228] on span "Not Set" at bounding box center [1253, 235] width 44 height 20
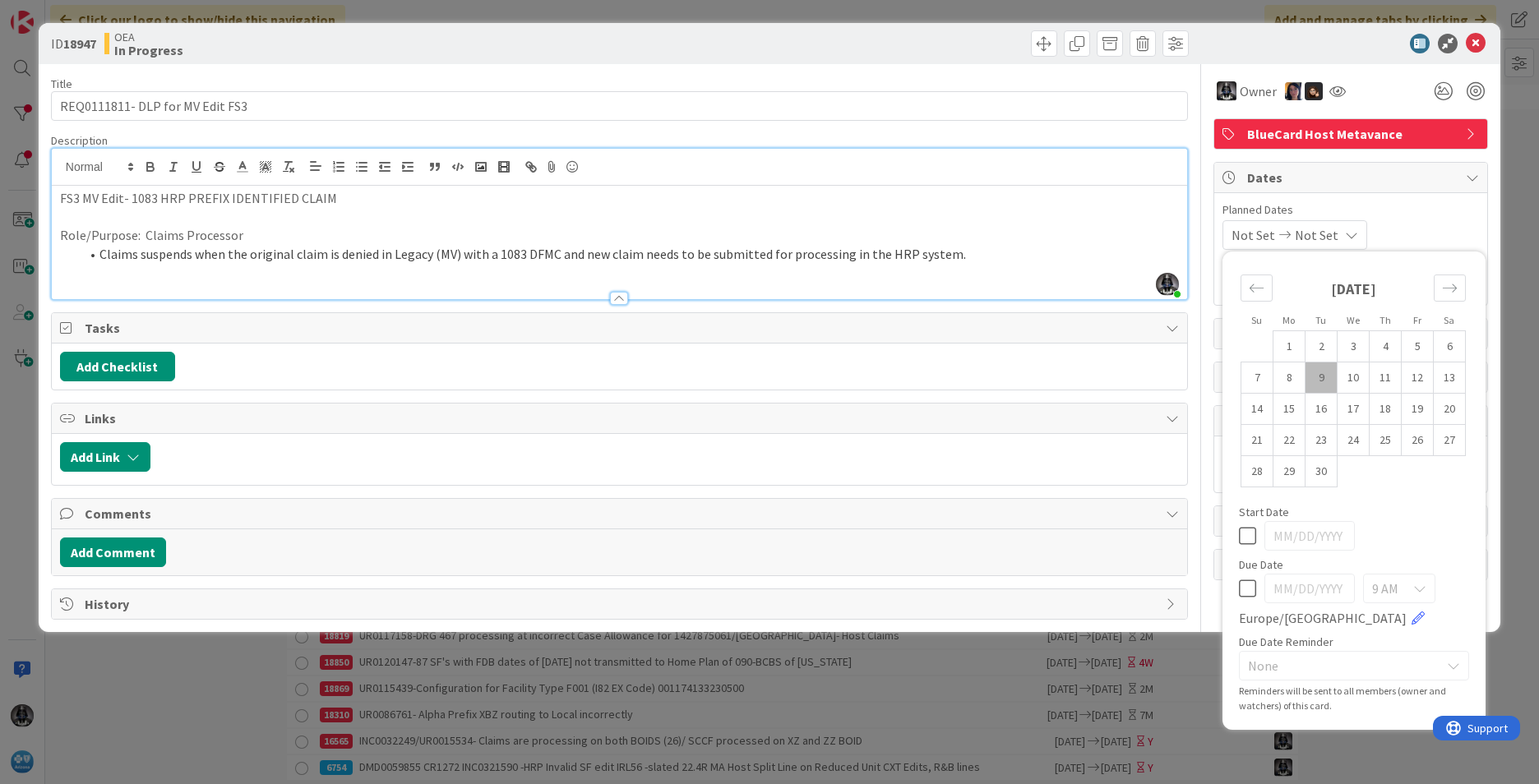
click at [1024, 373] on td "9" at bounding box center [1321, 378] width 32 height 32
type input "[DATE]"
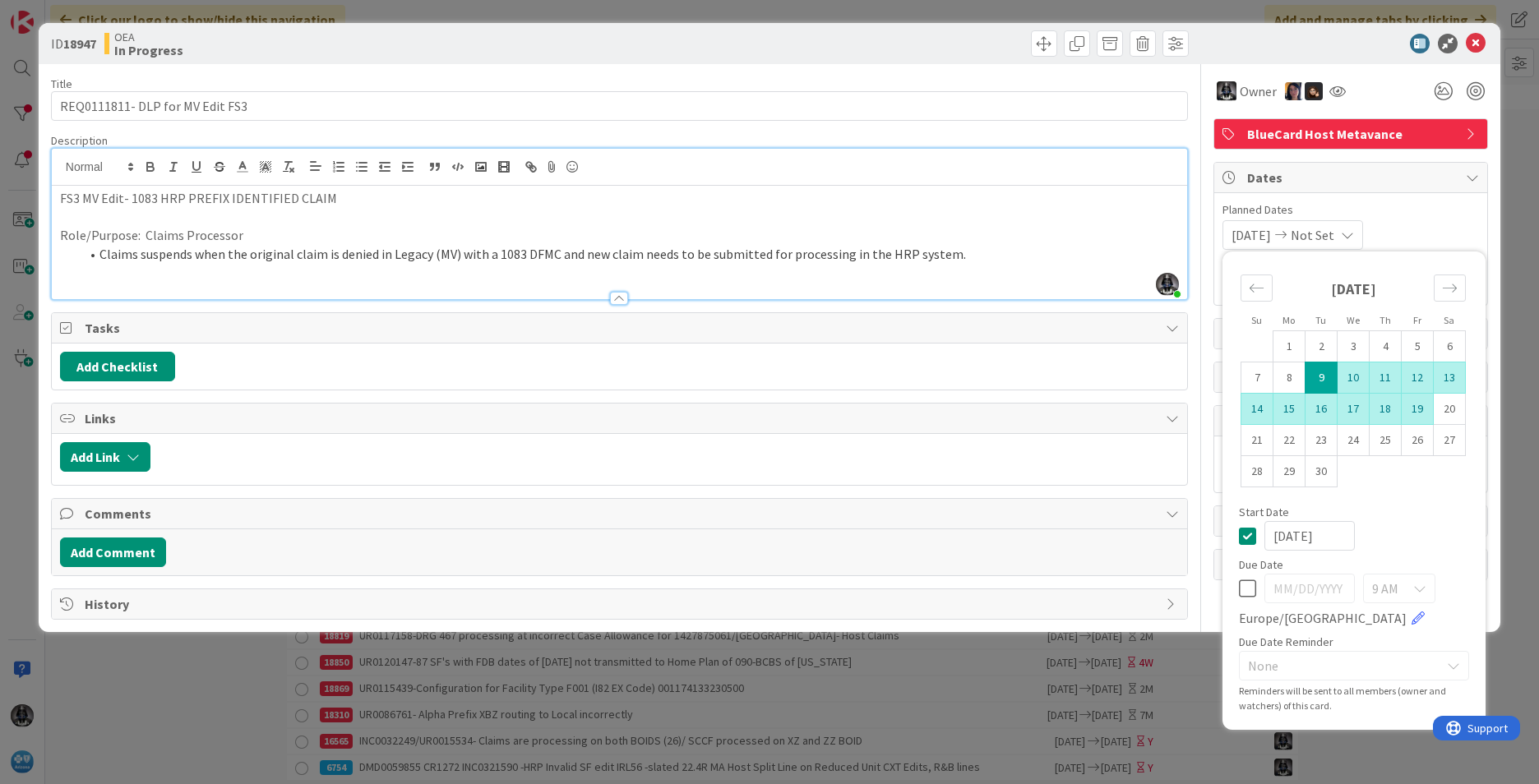
click at [1024, 411] on td "19" at bounding box center [1417, 410] width 32 height 32
type input "[DATE]"
click at [671, 373] on div "Add Checklist" at bounding box center [619, 367] width 1119 height 30
